Goal: Information Seeking & Learning: Find specific fact

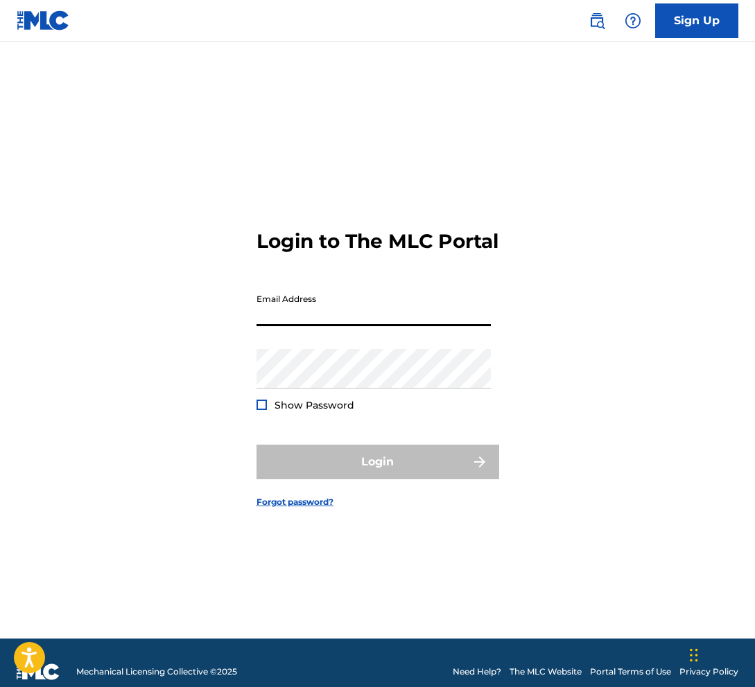
type input "[EMAIL_ADDRESS][DOMAIN_NAME]"
click at [513, 419] on div "Login to The MLC Portal Email Address [EMAIL_ADDRESS][DOMAIN_NAME] Password Sho…" at bounding box center [377, 357] width 755 height 563
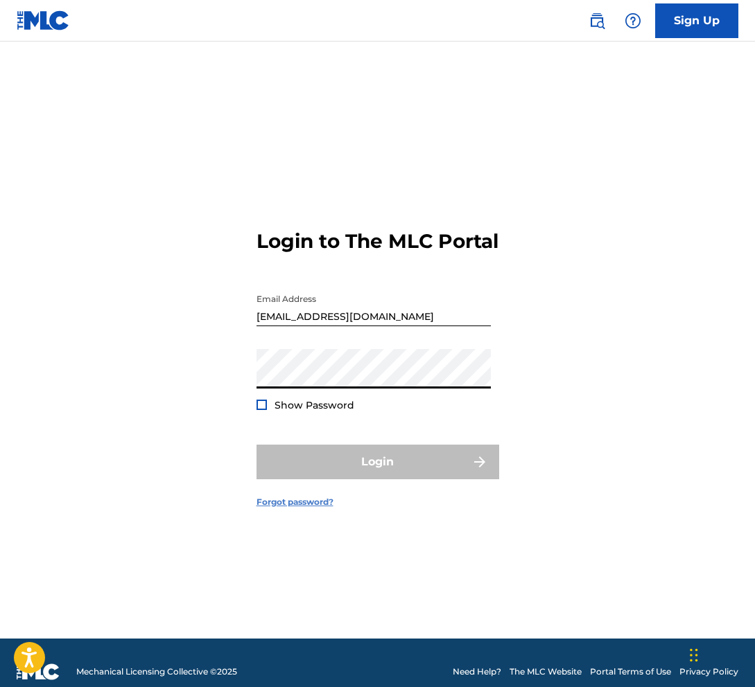
click at [324, 509] on link "Forgot password?" at bounding box center [294, 502] width 77 height 12
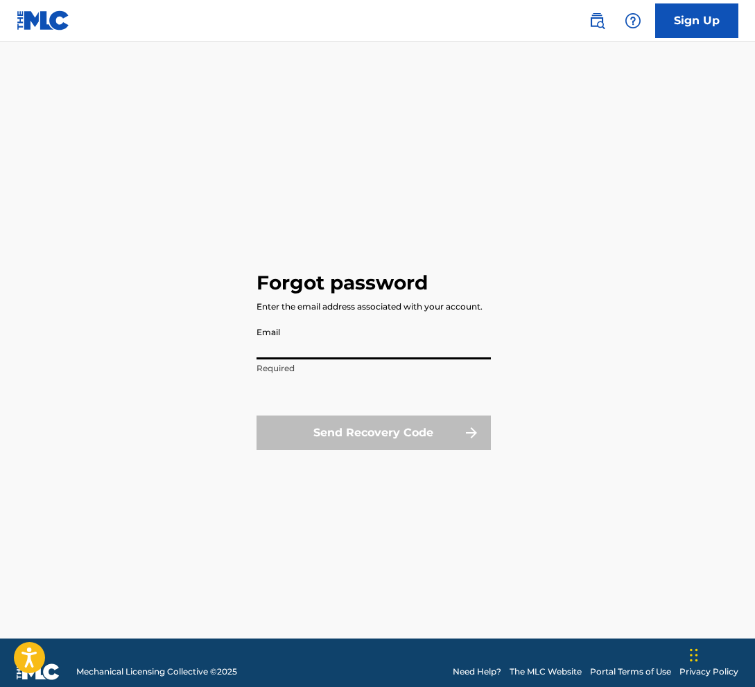
type input "[EMAIL_ADDRESS][DOMAIN_NAME]"
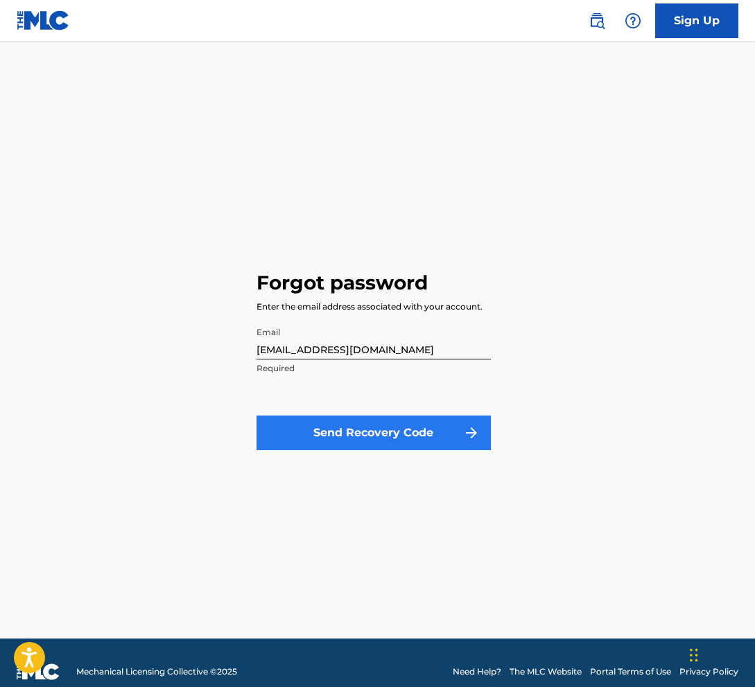
click at [350, 430] on button "Send Recovery Code" at bounding box center [373, 433] width 234 height 35
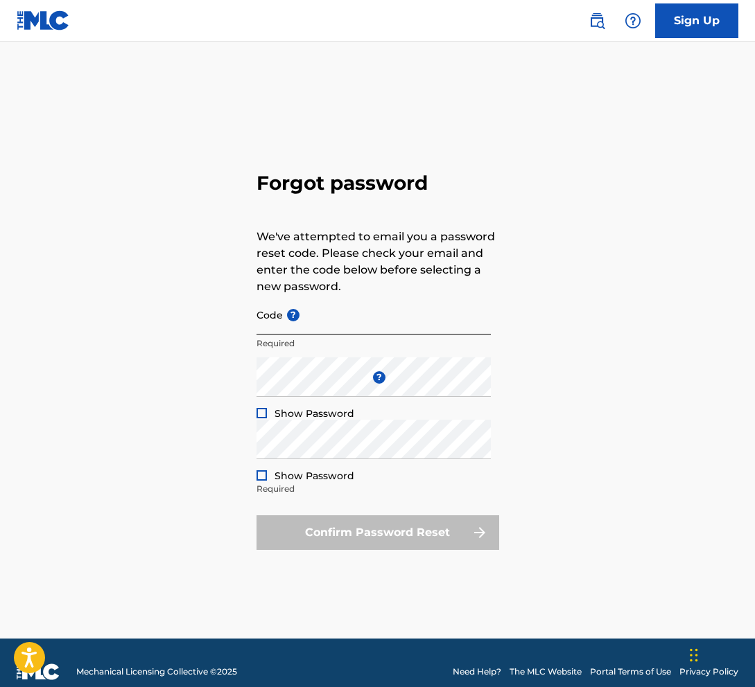
click at [318, 322] on input "Code ?" at bounding box center [373, 314] width 234 height 39
paste input "FP_51979fb37ed5d0b4a516e9b7d562"
type input "FP_51979fb37ed5d0b4a516e9b7d562"
click at [261, 418] on div at bounding box center [261, 413] width 10 height 10
click at [263, 479] on div at bounding box center [261, 476] width 10 height 10
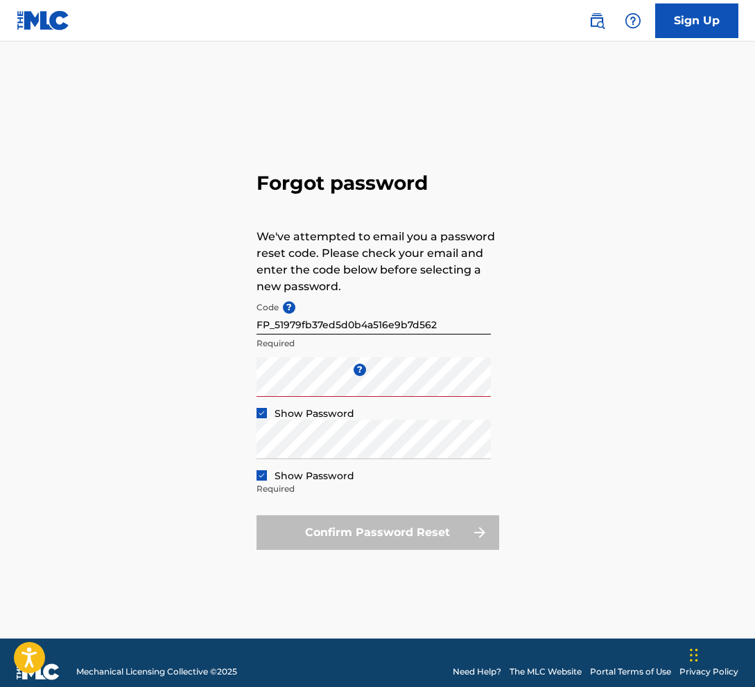
click at [336, 504] on form "Code ? FP_51979fb37ed5d0b4a516e9b7d562 Required Enter a new password ? Show Pas…" at bounding box center [377, 422] width 243 height 255
click at [417, 493] on p "Required" at bounding box center [373, 489] width 234 height 12
click at [236, 393] on div "Forgot password We've attempted to email you a password reset code. Please chec…" at bounding box center [377, 357] width 755 height 563
click at [360, 526] on div "Confirm Password Reset" at bounding box center [377, 533] width 243 height 35
click at [471, 525] on div "Confirm Password Reset" at bounding box center [377, 533] width 243 height 35
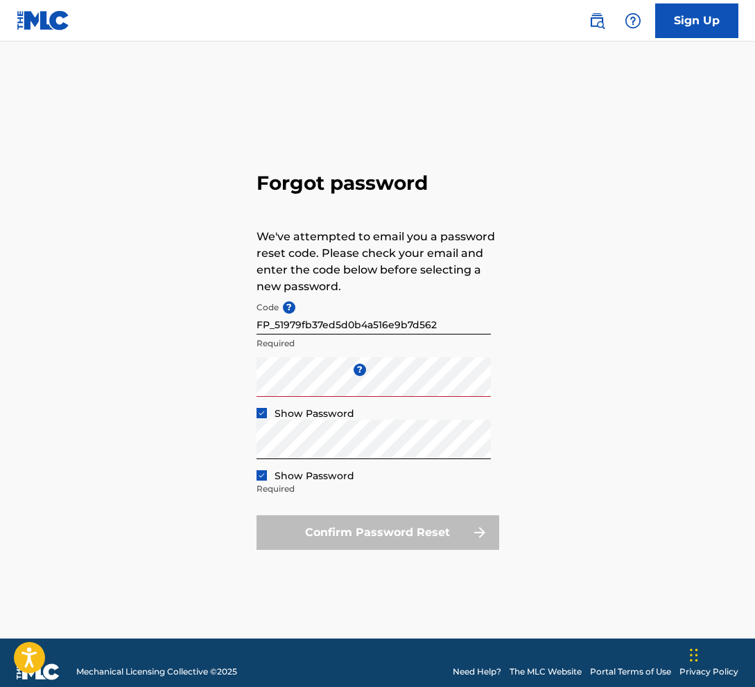
click at [480, 533] on div "Confirm Password Reset" at bounding box center [377, 533] width 243 height 35
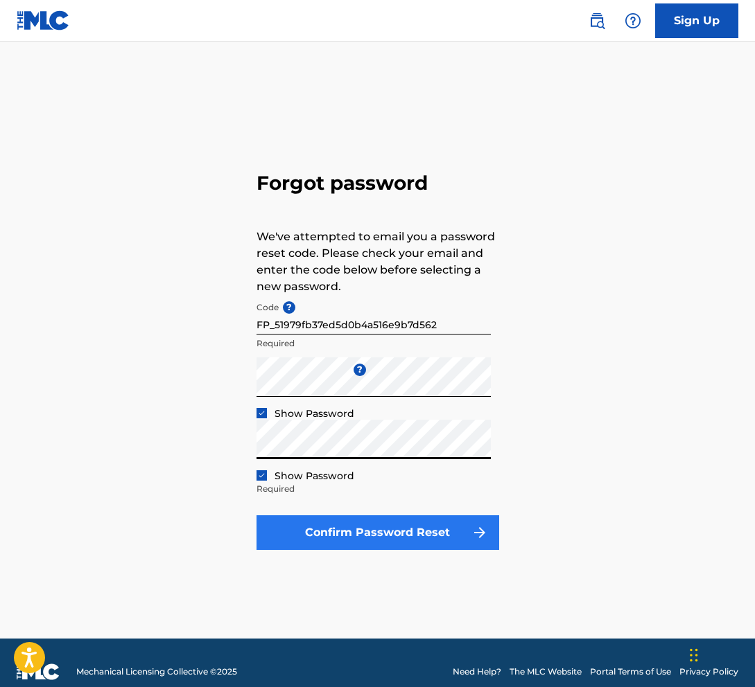
click at [415, 534] on button "Confirm Password Reset" at bounding box center [377, 533] width 243 height 35
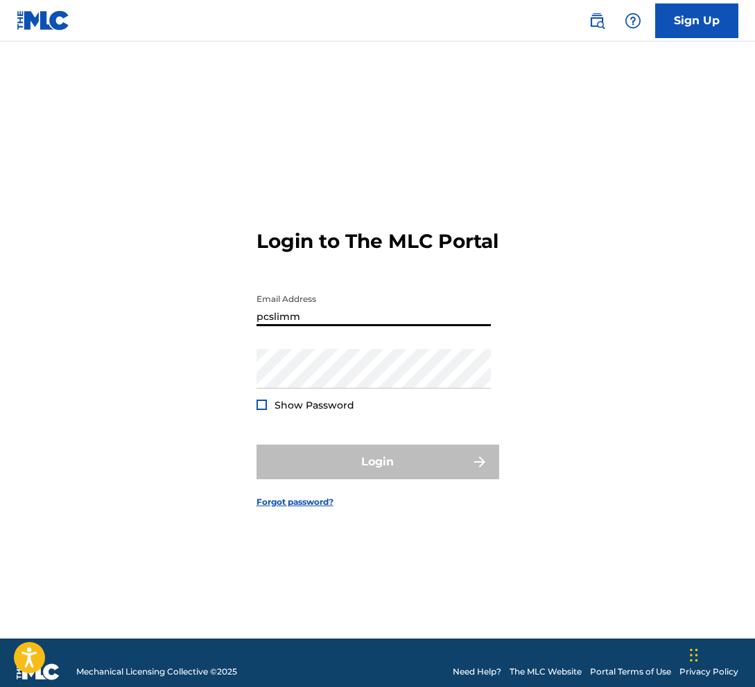
type input "pcslimm1"
type input "[EMAIL_ADDRESS][DOMAIN_NAME]"
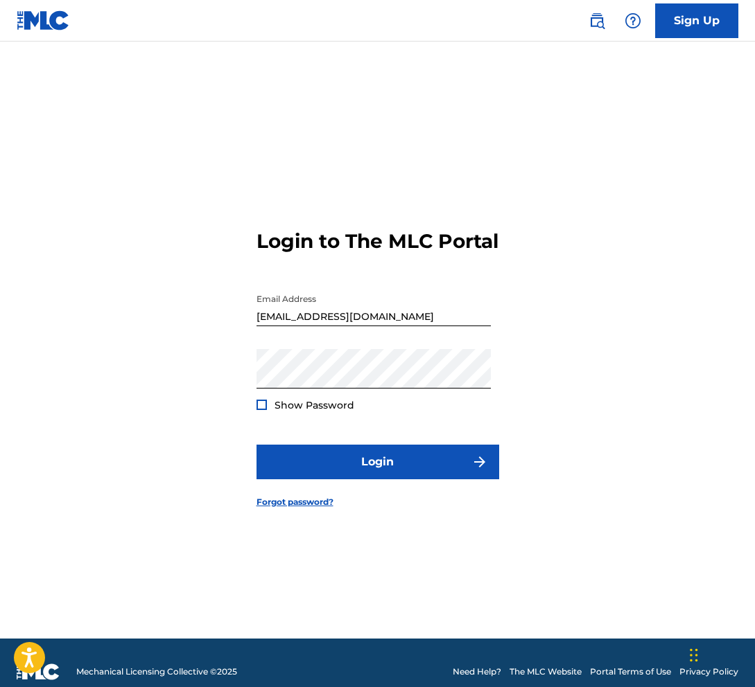
click at [261, 410] on div at bounding box center [261, 405] width 10 height 10
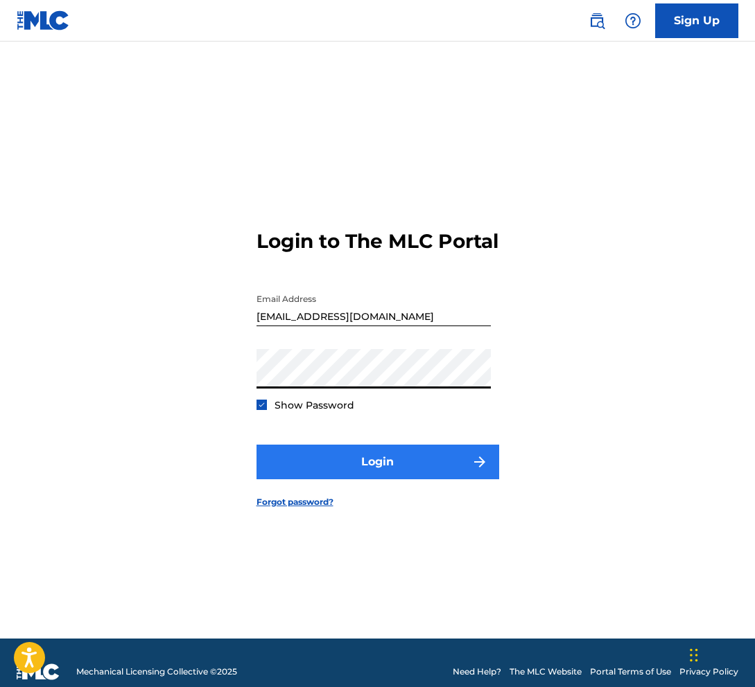
click at [402, 471] on button "Login" at bounding box center [377, 462] width 243 height 35
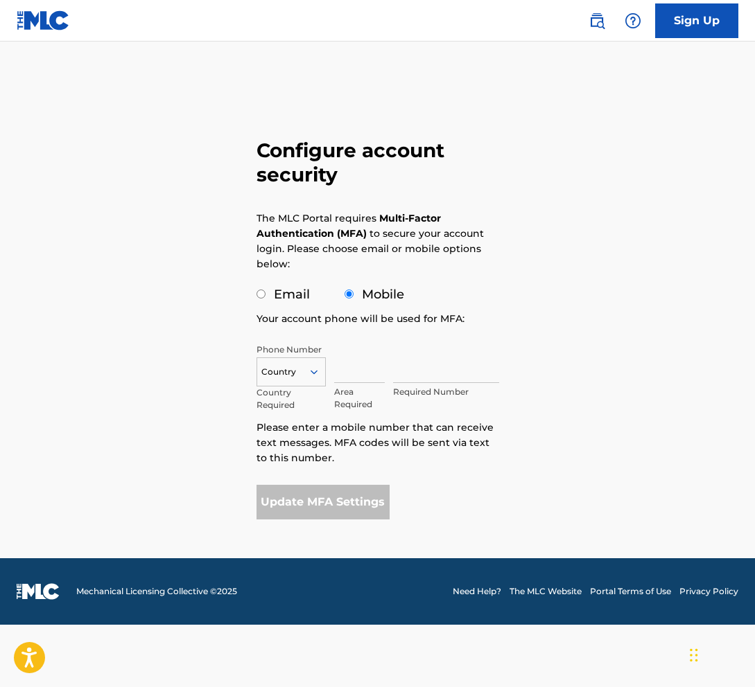
click at [310, 367] on icon at bounding box center [314, 372] width 12 height 12
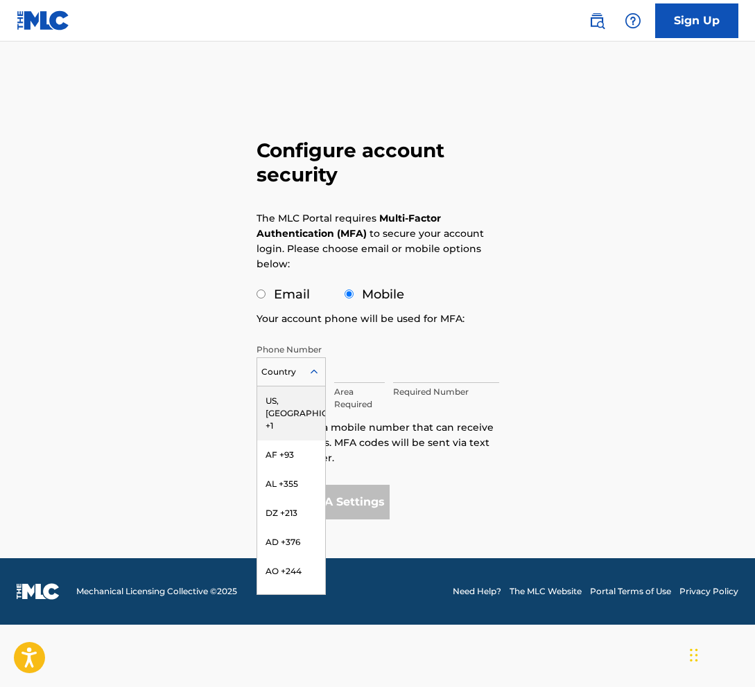
click at [280, 401] on div "US, [GEOGRAPHIC_DATA] +1" at bounding box center [291, 414] width 68 height 54
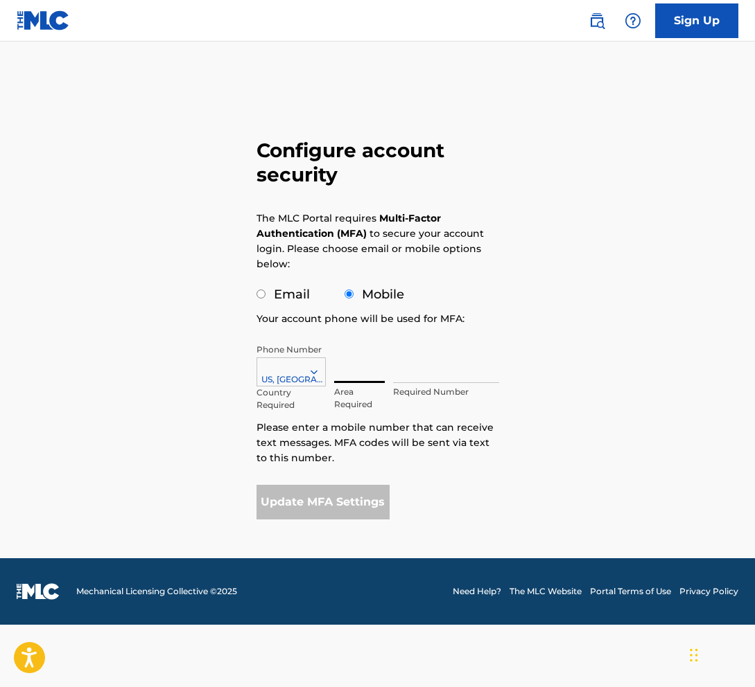
click at [348, 375] on input "text" at bounding box center [359, 363] width 51 height 39
type input "863"
type input "8633500368"
type input "863"
type input "3500368"
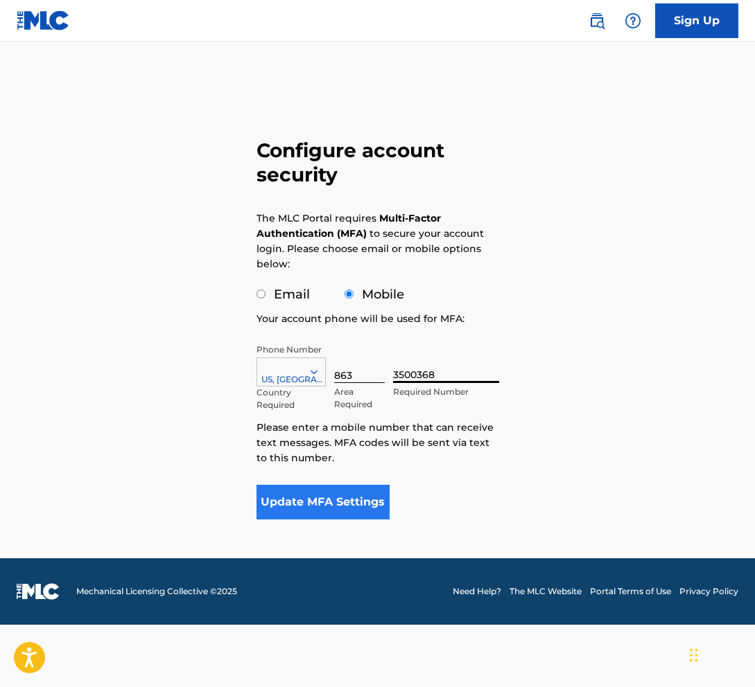
click at [351, 499] on button "Update MFA Settings" at bounding box center [323, 502] width 134 height 35
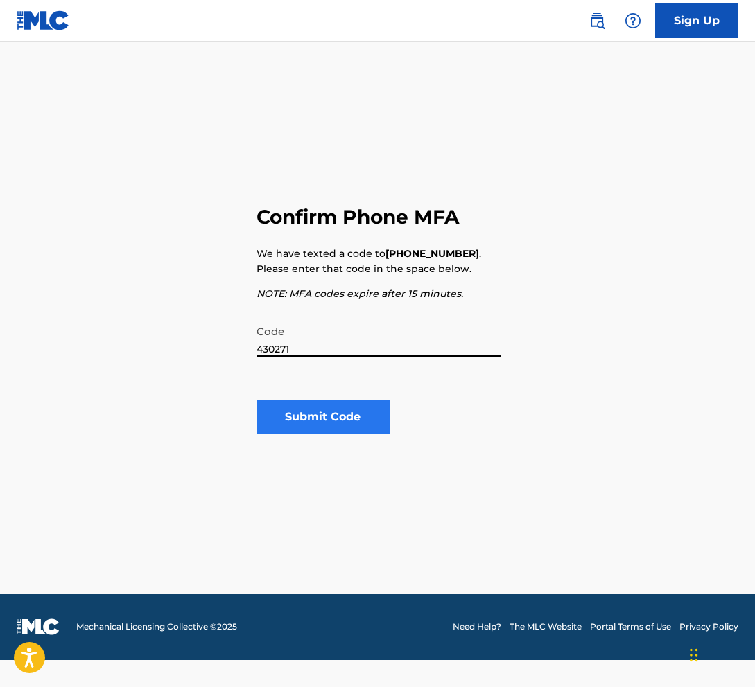
type input "430271"
click at [331, 419] on button "Submit Code" at bounding box center [323, 417] width 134 height 35
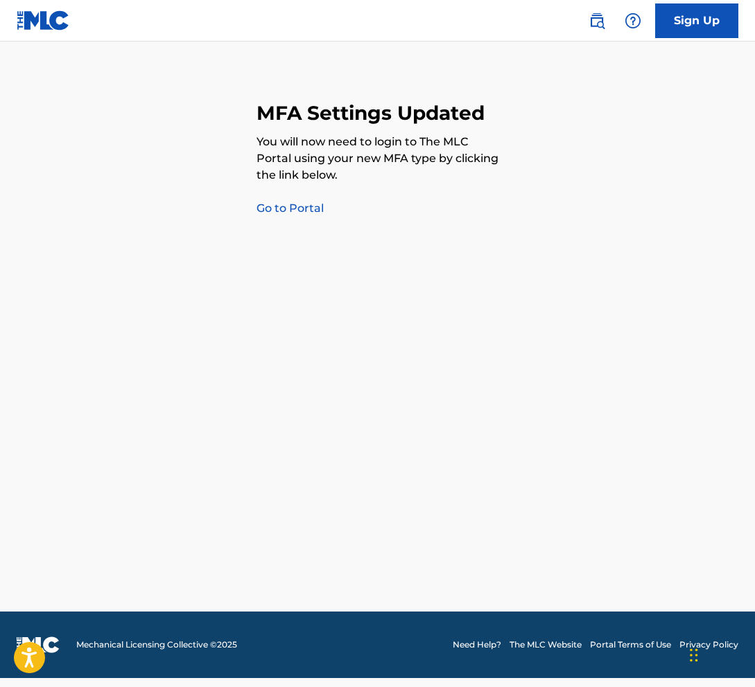
click at [304, 209] on link "Go to Portal" at bounding box center [289, 208] width 67 height 13
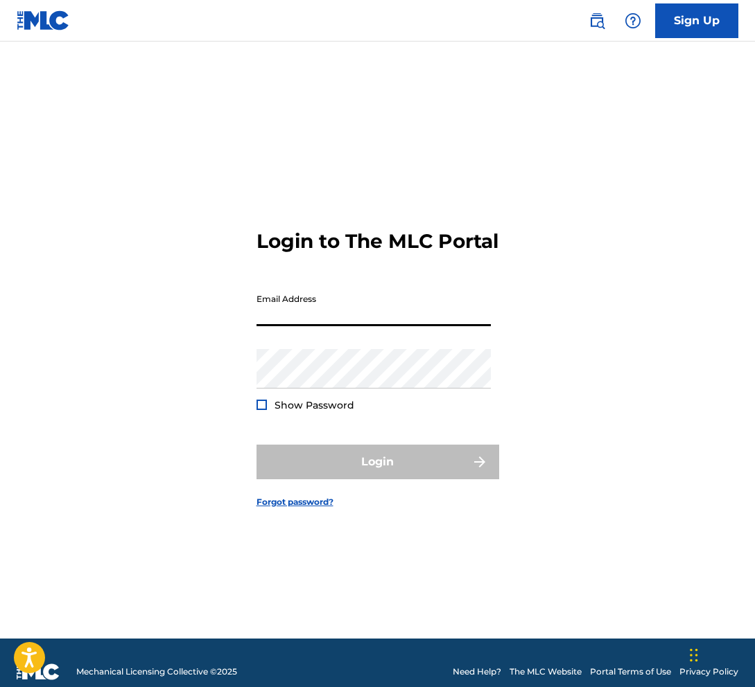
click at [324, 319] on input "Email Address" at bounding box center [373, 306] width 234 height 39
type input "[EMAIL_ADDRESS][DOMAIN_NAME]"
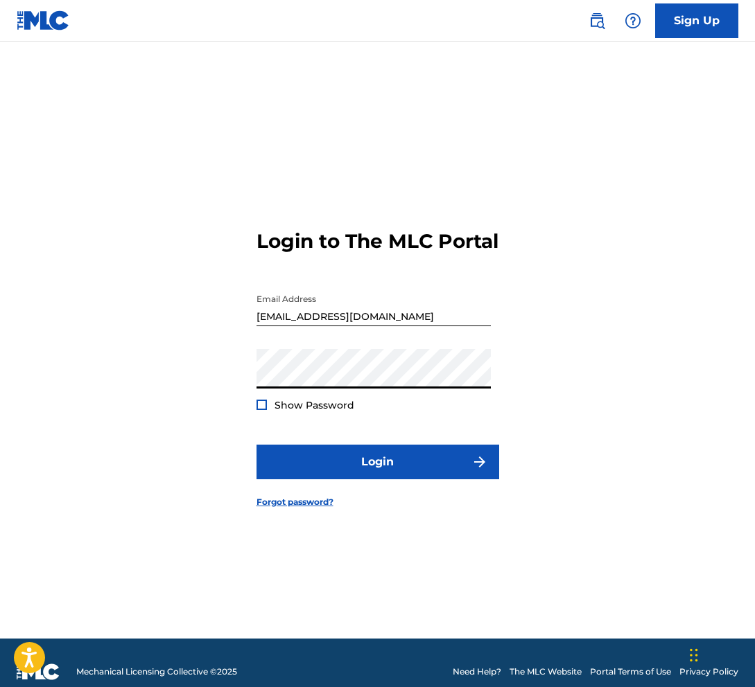
click at [265, 410] on div at bounding box center [261, 405] width 10 height 10
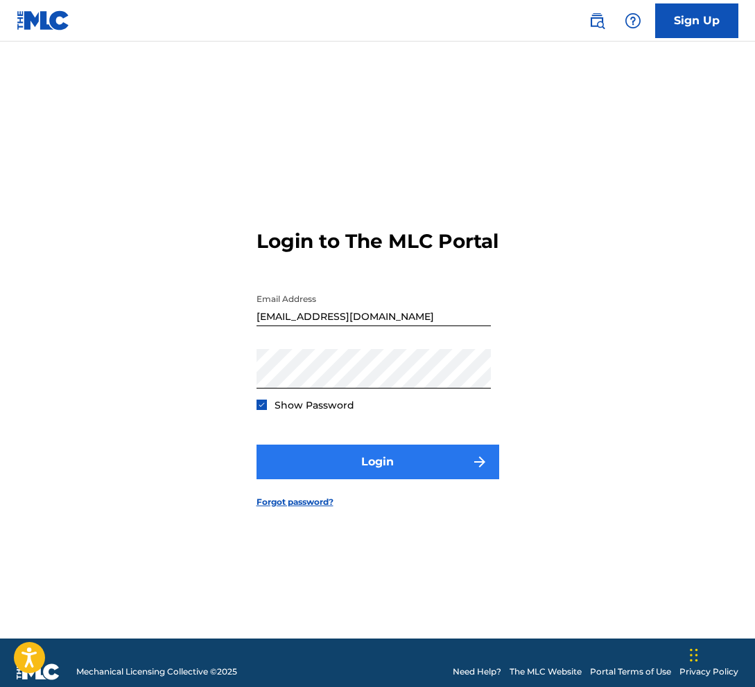
click at [379, 474] on button "Login" at bounding box center [377, 462] width 243 height 35
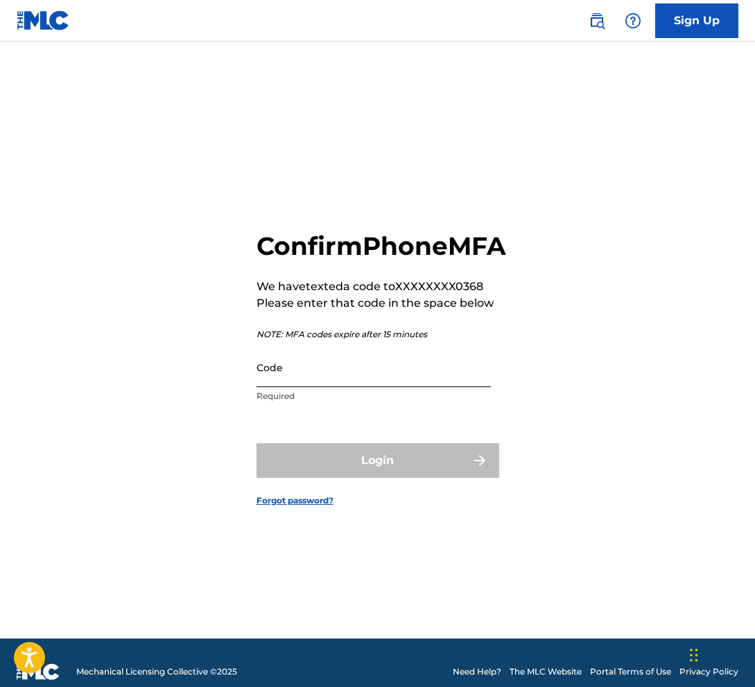
click at [288, 387] on input "Code" at bounding box center [373, 367] width 234 height 39
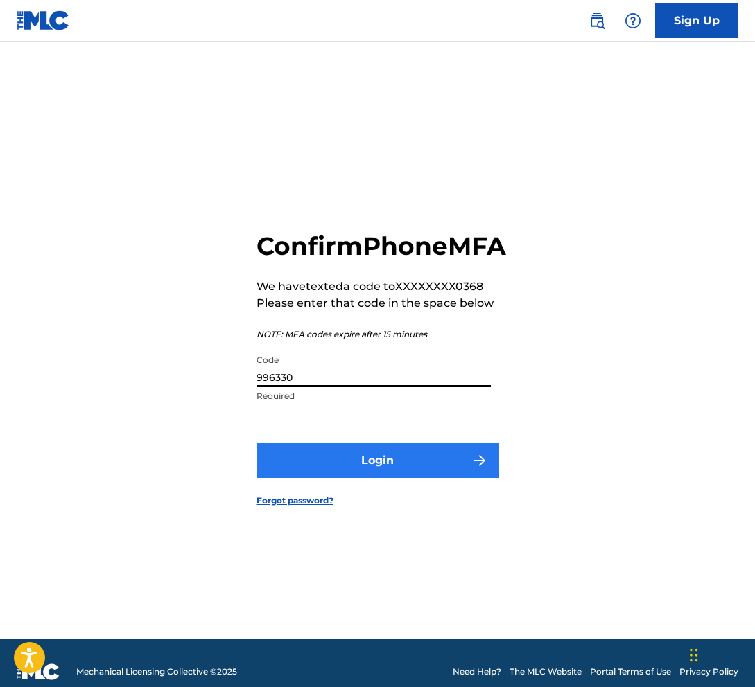
type input "996330"
click at [362, 475] on button "Login" at bounding box center [377, 460] width 243 height 35
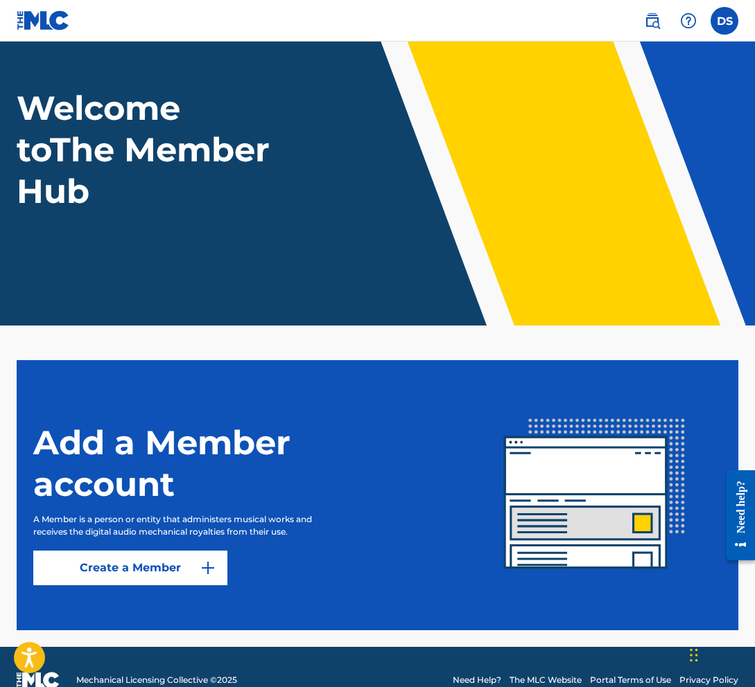
scroll to position [82, 0]
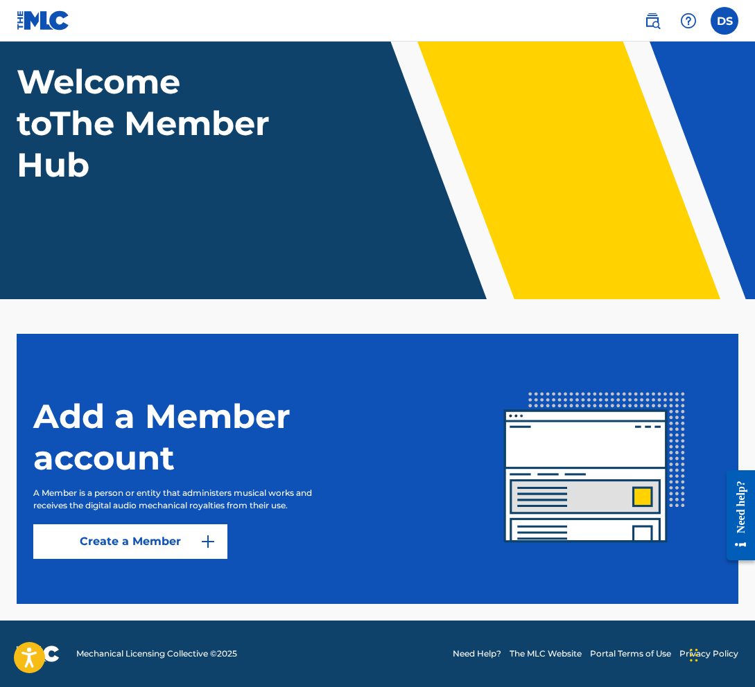
click at [588, 24] on nav "DS DS [PERSON_NAME] [EMAIL_ADDRESS][DOMAIN_NAME] Notification Preferences Profi…" at bounding box center [377, 21] width 755 height 42
click at [611, 14] on nav "DS DS [PERSON_NAME] [EMAIL_ADDRESS][DOMAIN_NAME] Notification Preferences Profi…" at bounding box center [377, 21] width 755 height 42
click at [653, 24] on img at bounding box center [652, 20] width 17 height 17
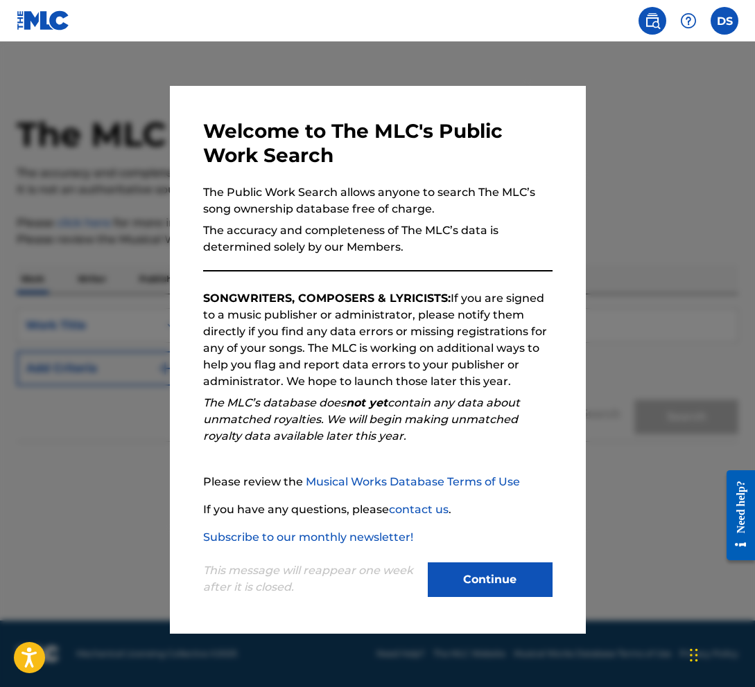
drag, startPoint x: 657, startPoint y: 147, endPoint x: 646, endPoint y: 106, distance: 42.4
click at [652, 141] on div at bounding box center [377, 385] width 755 height 687
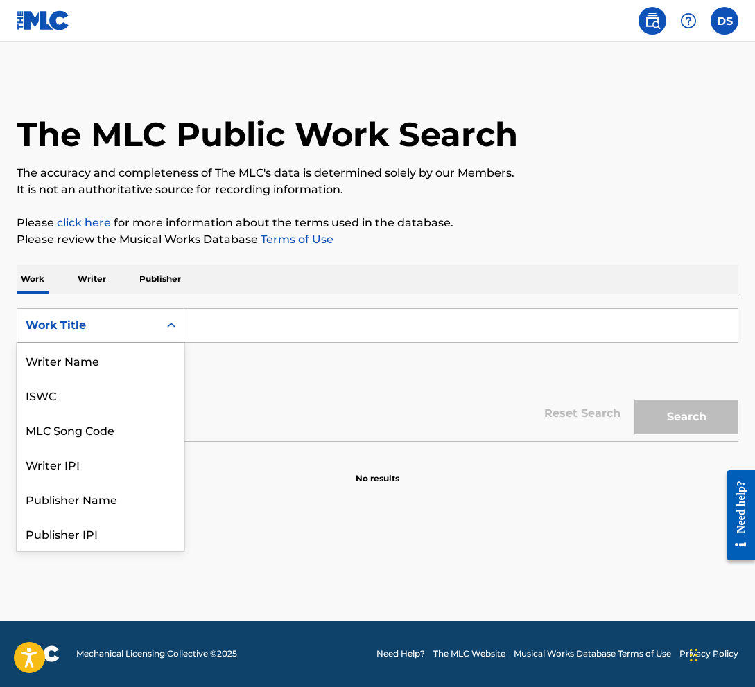
scroll to position [69, 0]
click at [168, 326] on icon "Search Form" at bounding box center [171, 325] width 8 height 5
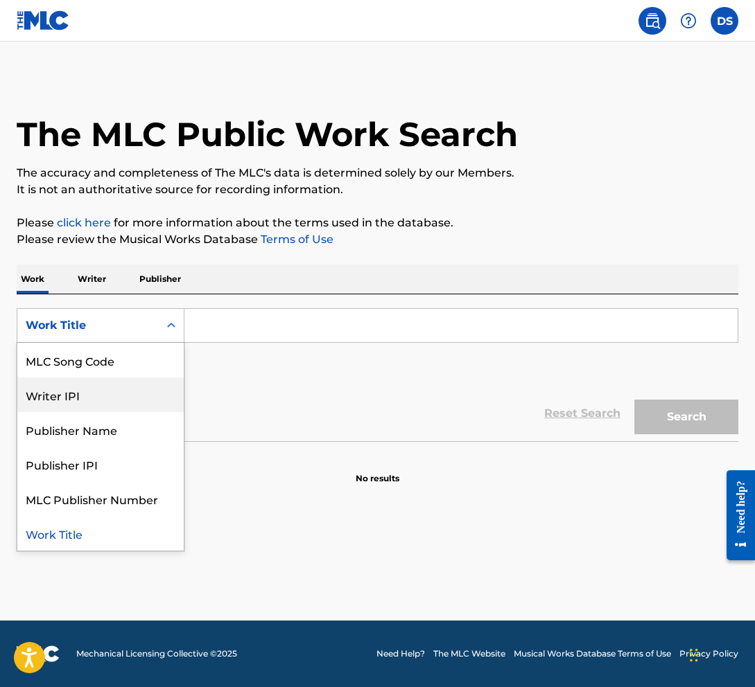
click at [76, 394] on div "Writer IPI" at bounding box center [100, 395] width 166 height 35
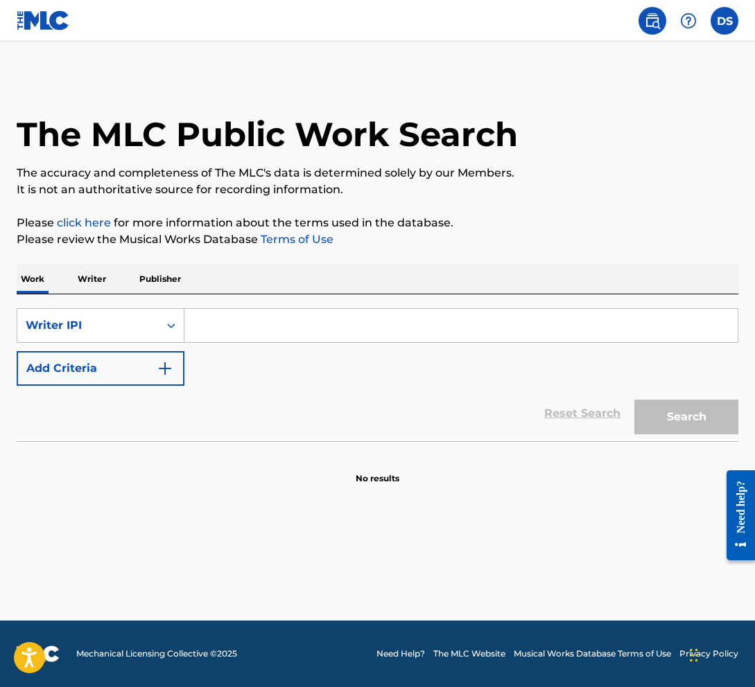
click at [300, 333] on input "Search Form" at bounding box center [460, 325] width 553 height 33
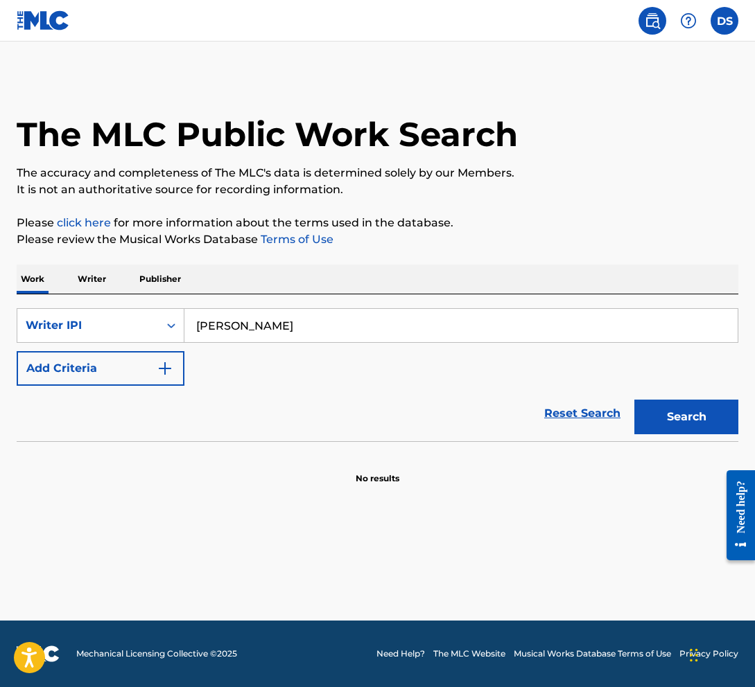
type input "[PERSON_NAME]"
click at [686, 417] on button "Search" at bounding box center [686, 417] width 104 height 35
click at [662, 417] on button "Search" at bounding box center [686, 417] width 104 height 35
click at [288, 329] on input "[PERSON_NAME]" at bounding box center [460, 325] width 553 height 33
click at [233, 327] on input "[PERSON_NAME]" at bounding box center [460, 325] width 553 height 33
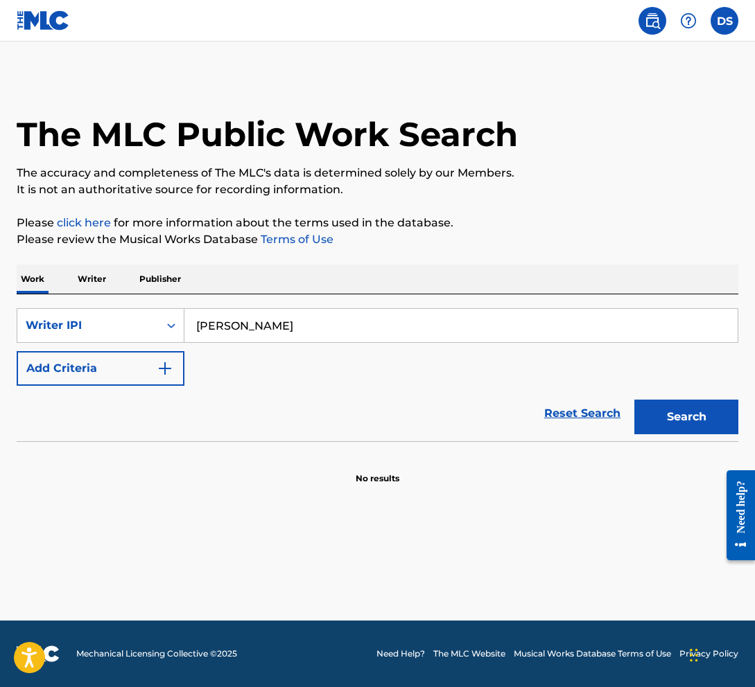
click at [685, 419] on button "Search" at bounding box center [686, 417] width 104 height 35
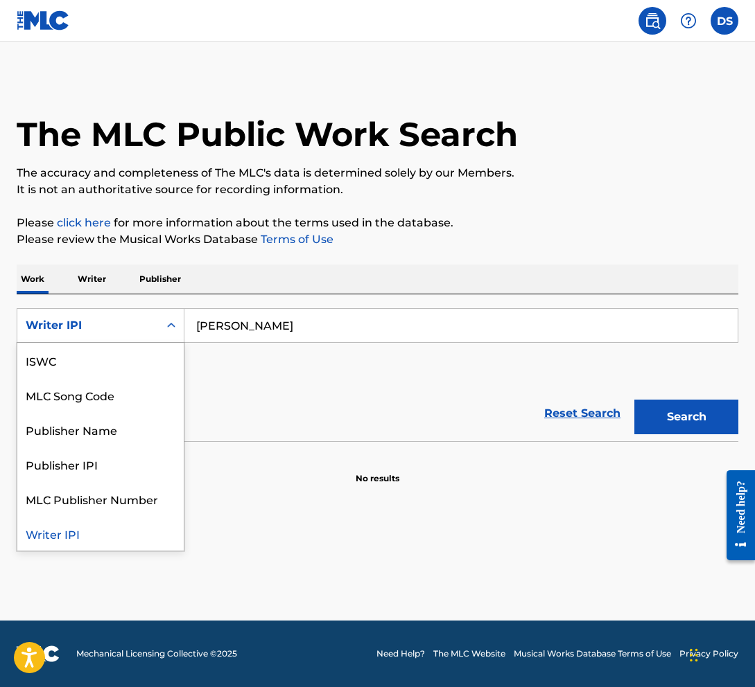
click at [172, 325] on icon "Search Form" at bounding box center [171, 325] width 8 height 5
click at [72, 536] on div "Writer IPI" at bounding box center [100, 533] width 166 height 35
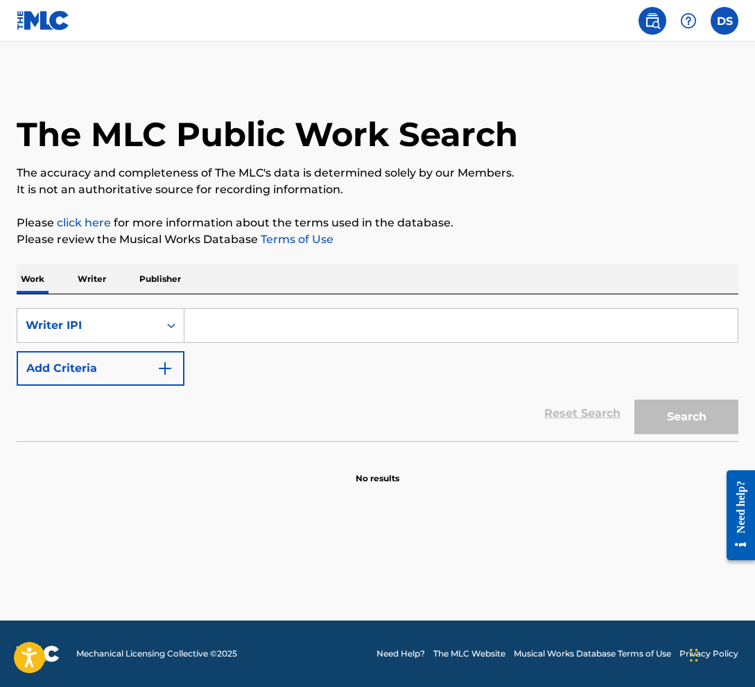
click at [297, 331] on input "Search Form" at bounding box center [460, 325] width 553 height 33
click at [229, 322] on input "Search Form" at bounding box center [460, 325] width 553 height 33
click at [90, 276] on p "Writer" at bounding box center [91, 279] width 37 height 29
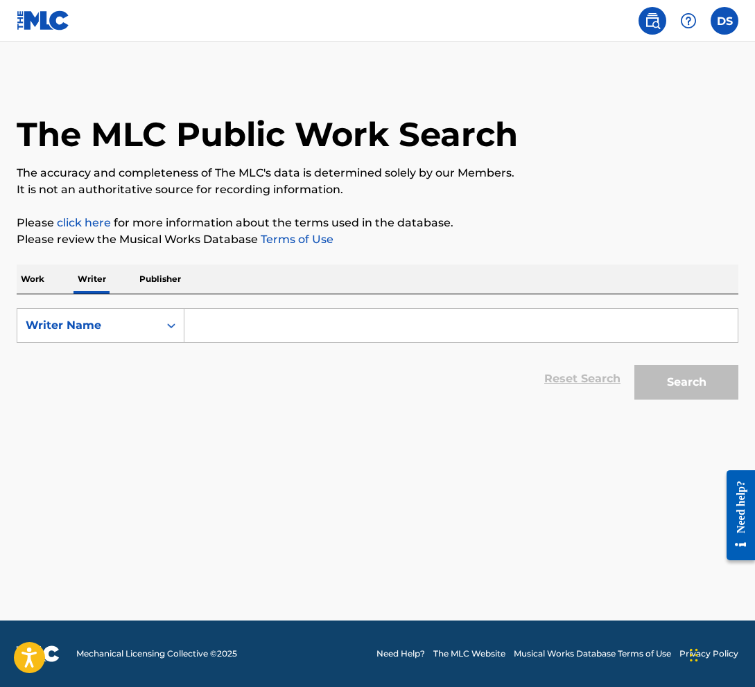
click at [241, 329] on input "Search Form" at bounding box center [460, 325] width 553 height 33
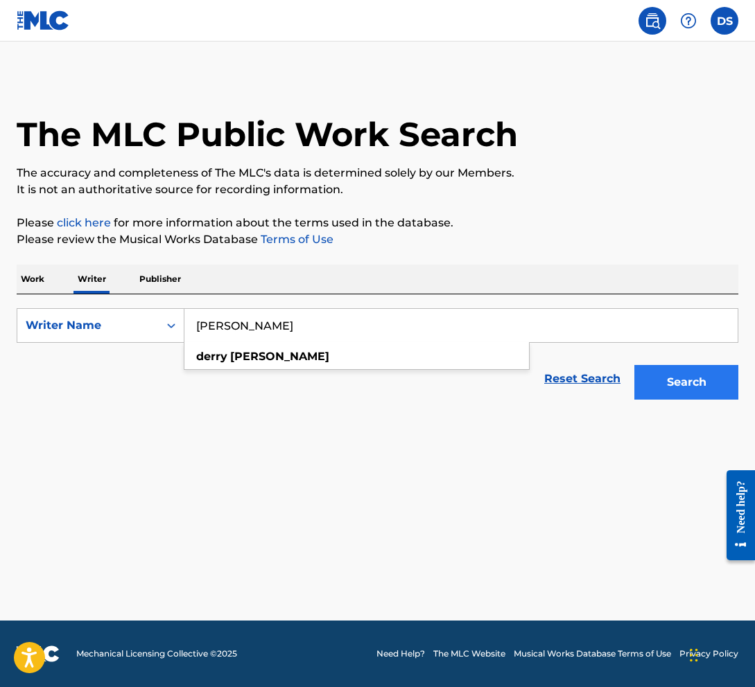
type input "[PERSON_NAME]"
click at [674, 374] on button "Search" at bounding box center [686, 382] width 104 height 35
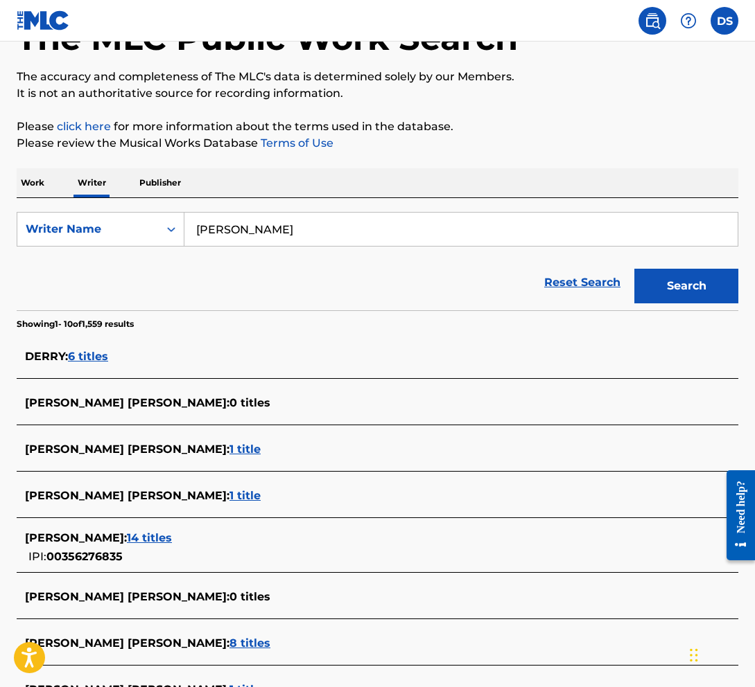
scroll to position [123, 0]
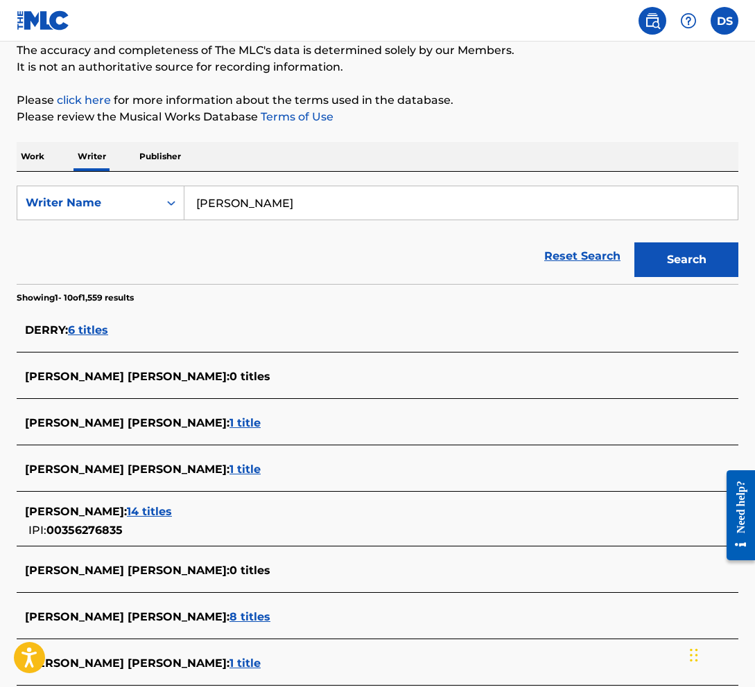
click at [164, 509] on span "14 titles" at bounding box center [149, 511] width 45 height 13
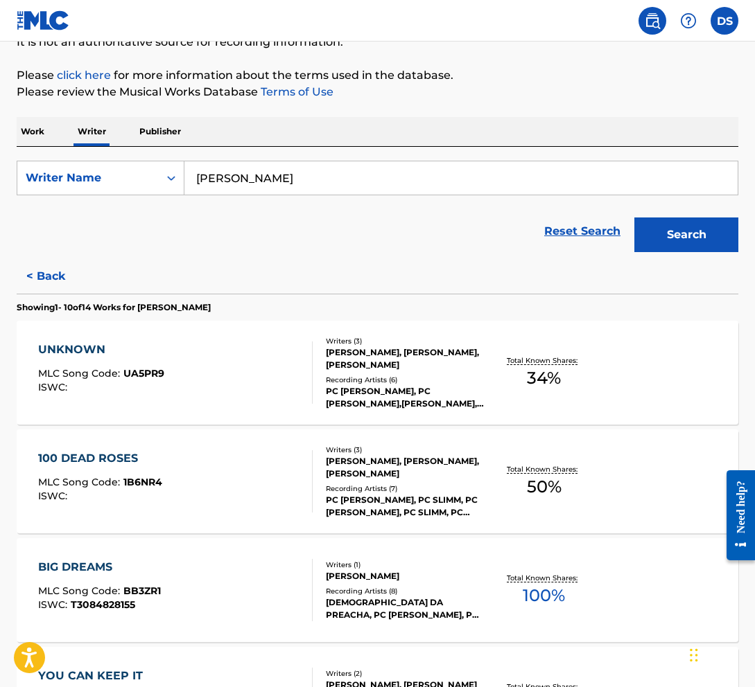
scroll to position [183, 0]
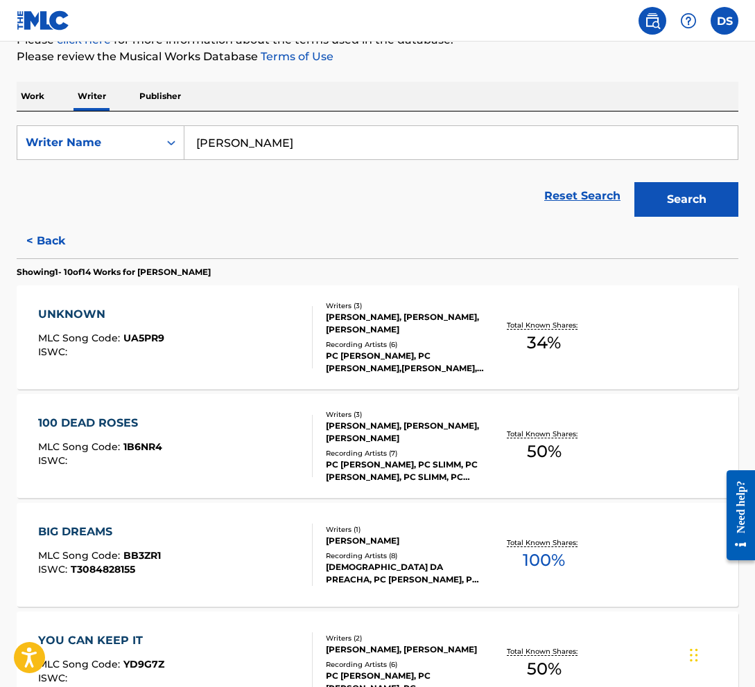
click at [76, 313] on div "UNKNOWN" at bounding box center [101, 314] width 126 height 17
